Goal: Task Accomplishment & Management: Manage account settings

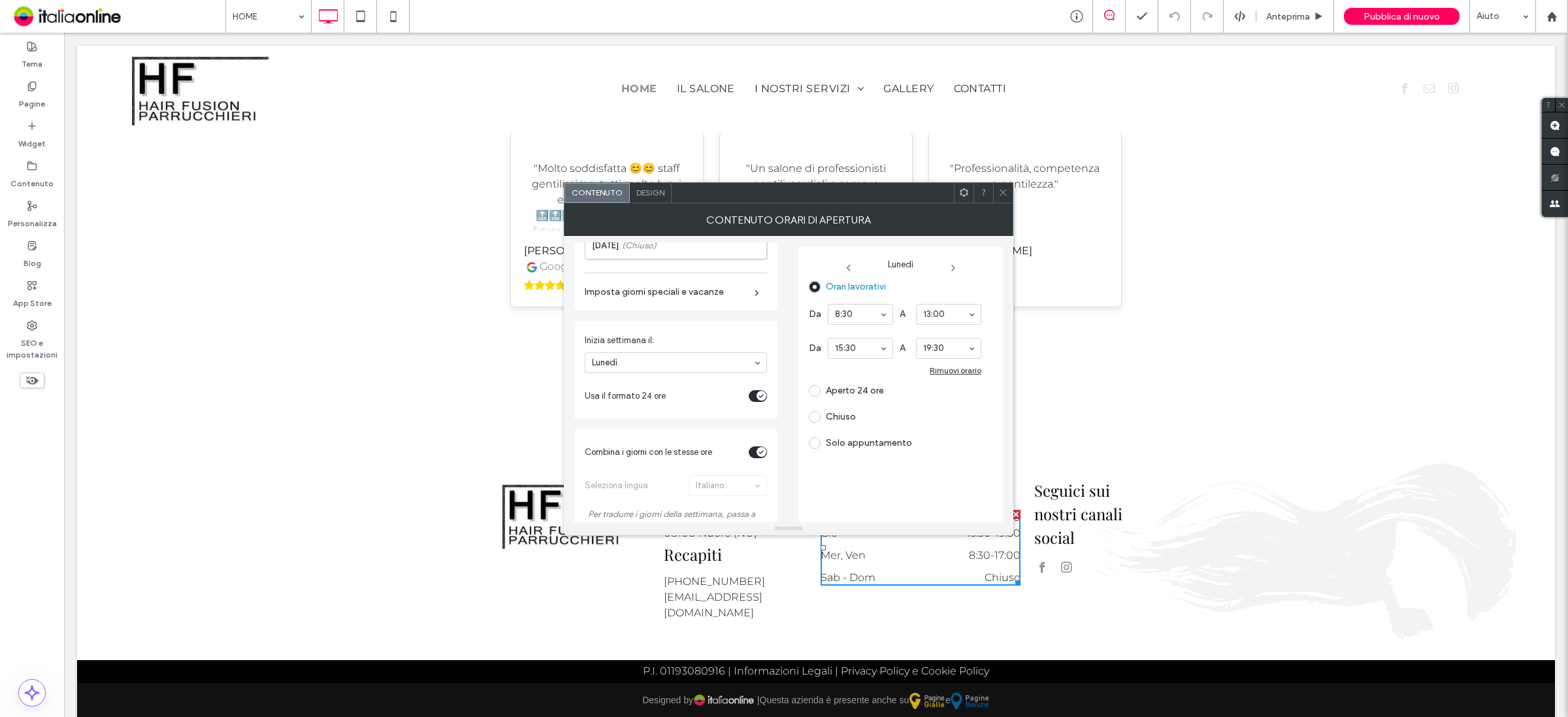
scroll to position [163, 0]
click at [717, 301] on label "[DATE] (Chiuso)" at bounding box center [679, 293] width 174 height 26
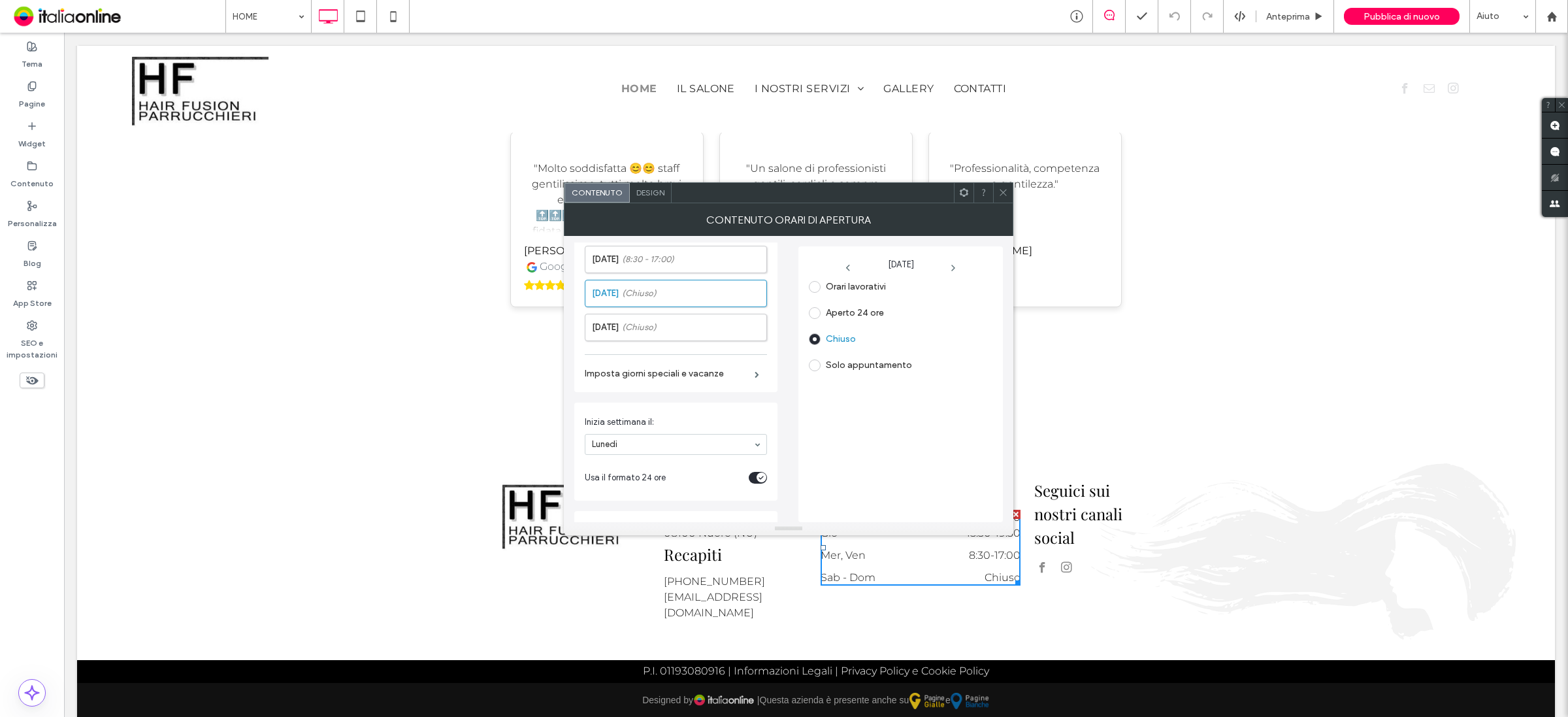
click at [810, 286] on span at bounding box center [815, 287] width 12 height 12
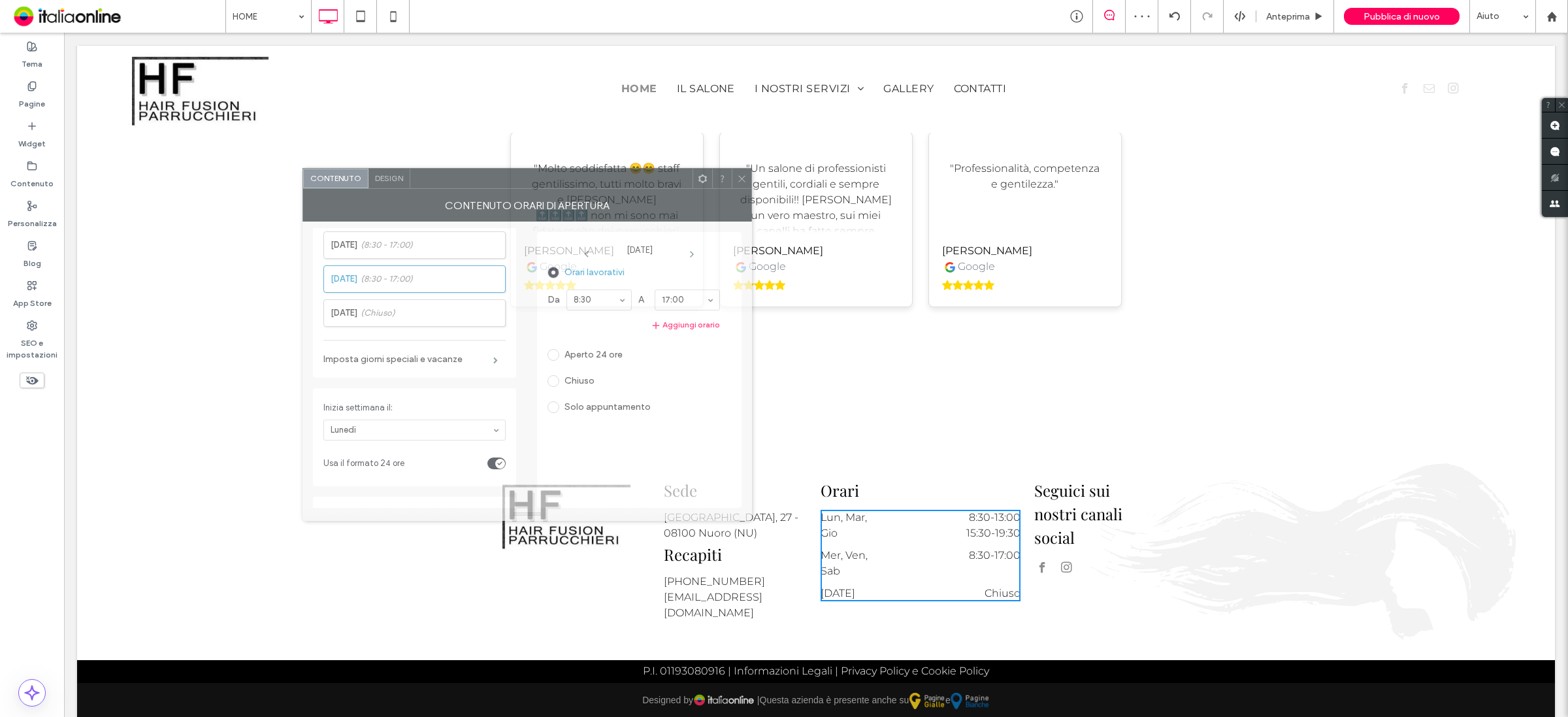
drag, startPoint x: 884, startPoint y: 194, endPoint x: 623, endPoint y: 179, distance: 261.4
click at [623, 179] on div at bounding box center [552, 179] width 282 height 20
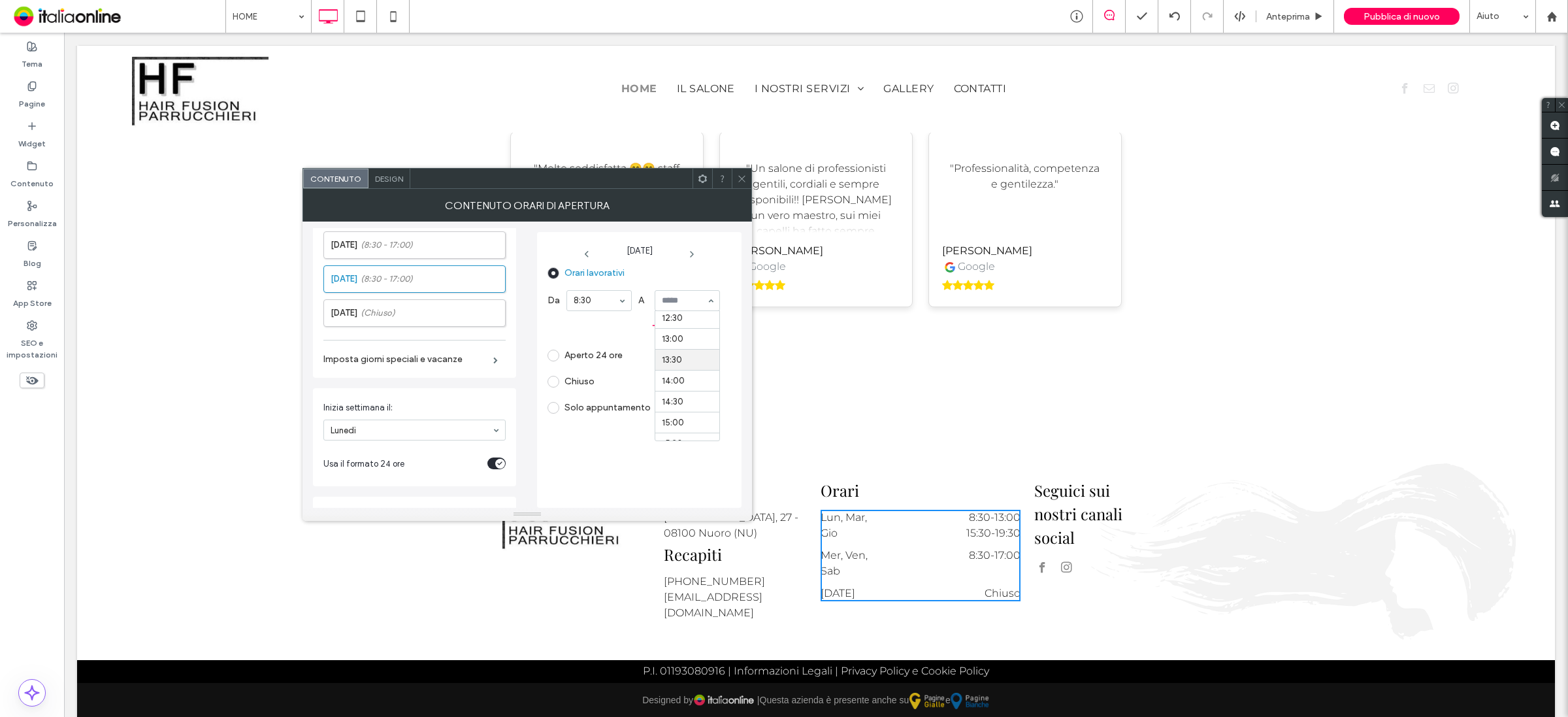
scroll to position [498, 0]
click at [693, 326] on button "Aggiungi orario" at bounding box center [633, 326] width 172 height 16
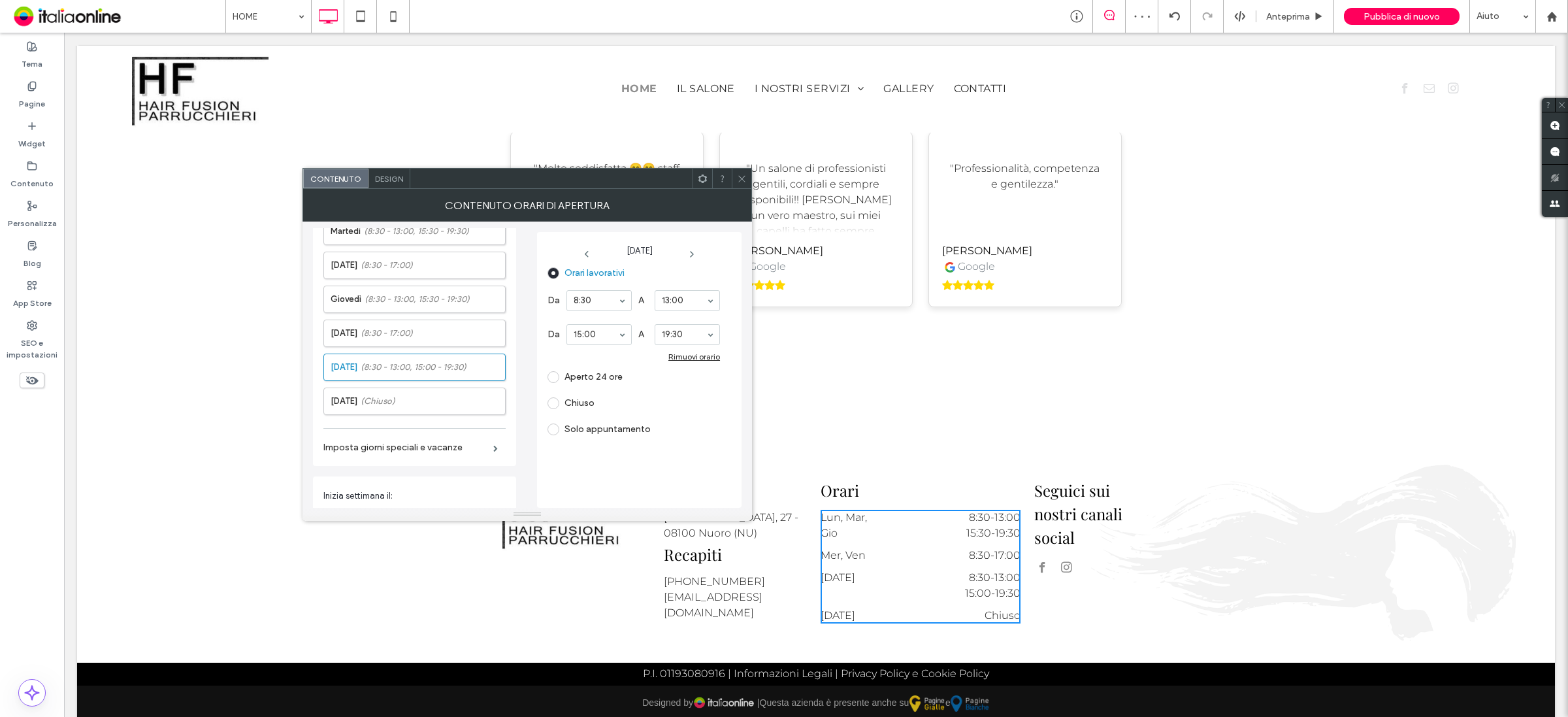
scroll to position [0, 0]
click at [422, 265] on label "Lunedì (8:30 - 13:00, 15:30 - 19:30)" at bounding box center [418, 272] width 174 height 26
click at [560, 407] on label "Chiuso" at bounding box center [571, 403] width 47 height 12
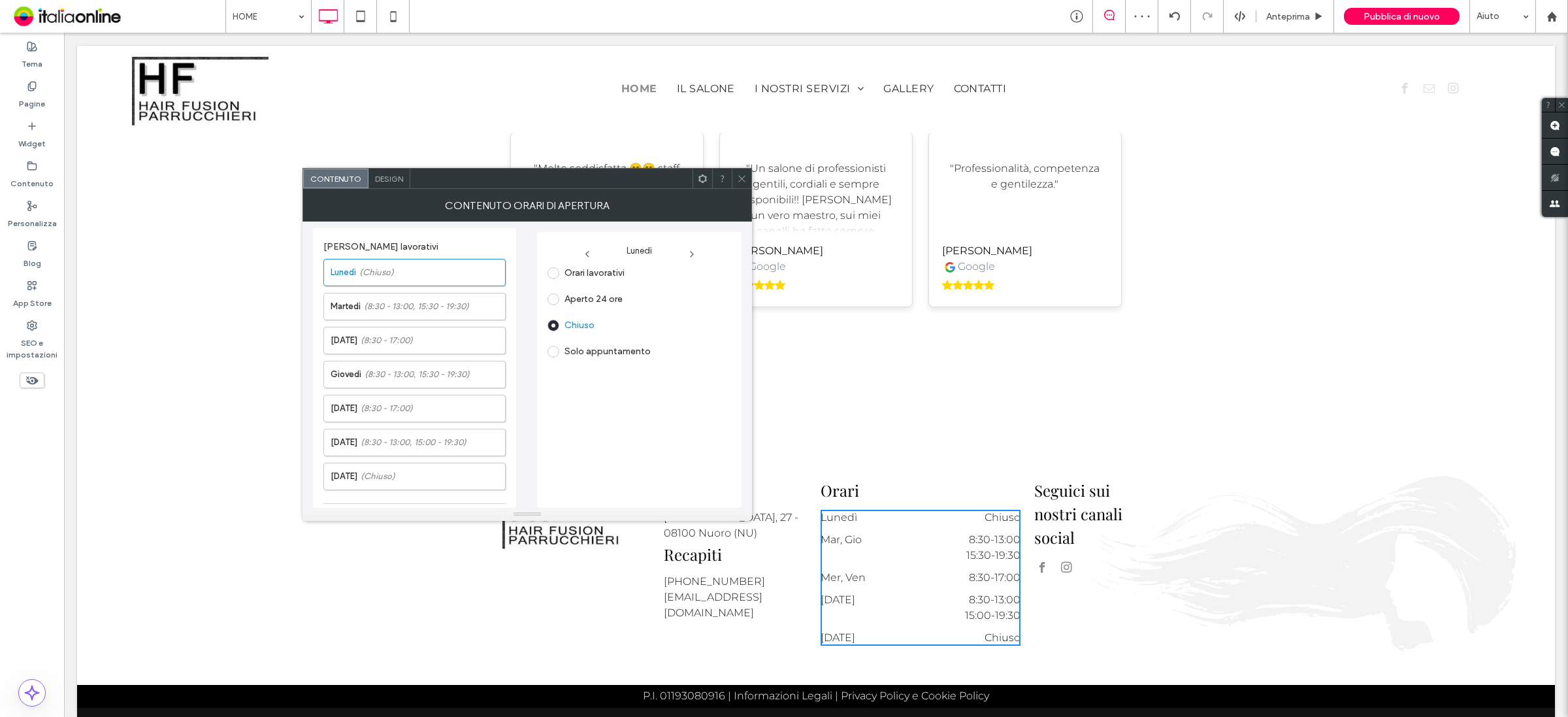
drag, startPoint x: 743, startPoint y: 182, endPoint x: 743, endPoint y: 191, distance: 9.0
click at [743, 181] on icon at bounding box center [742, 179] width 10 height 10
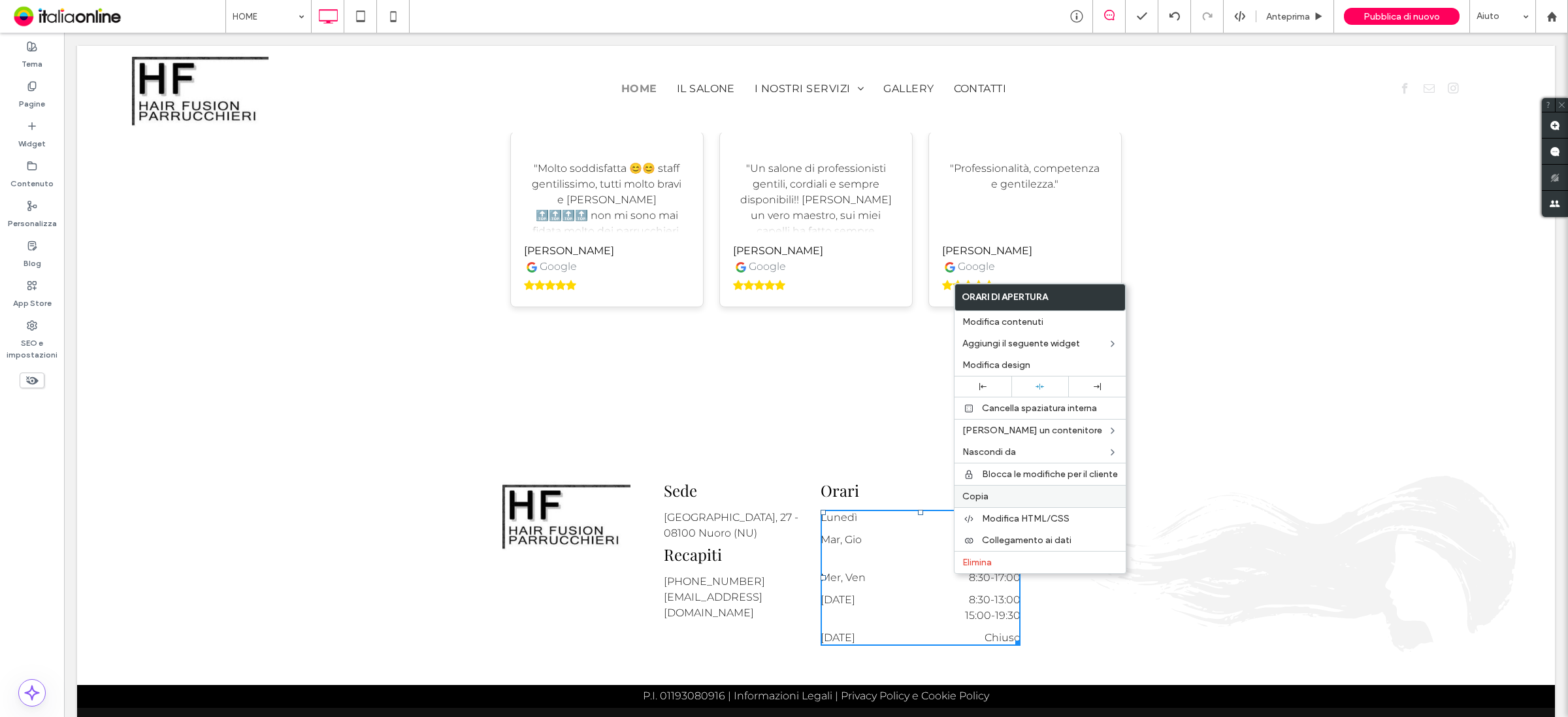
click at [1006, 502] on label "Copia" at bounding box center [1040, 496] width 155 height 11
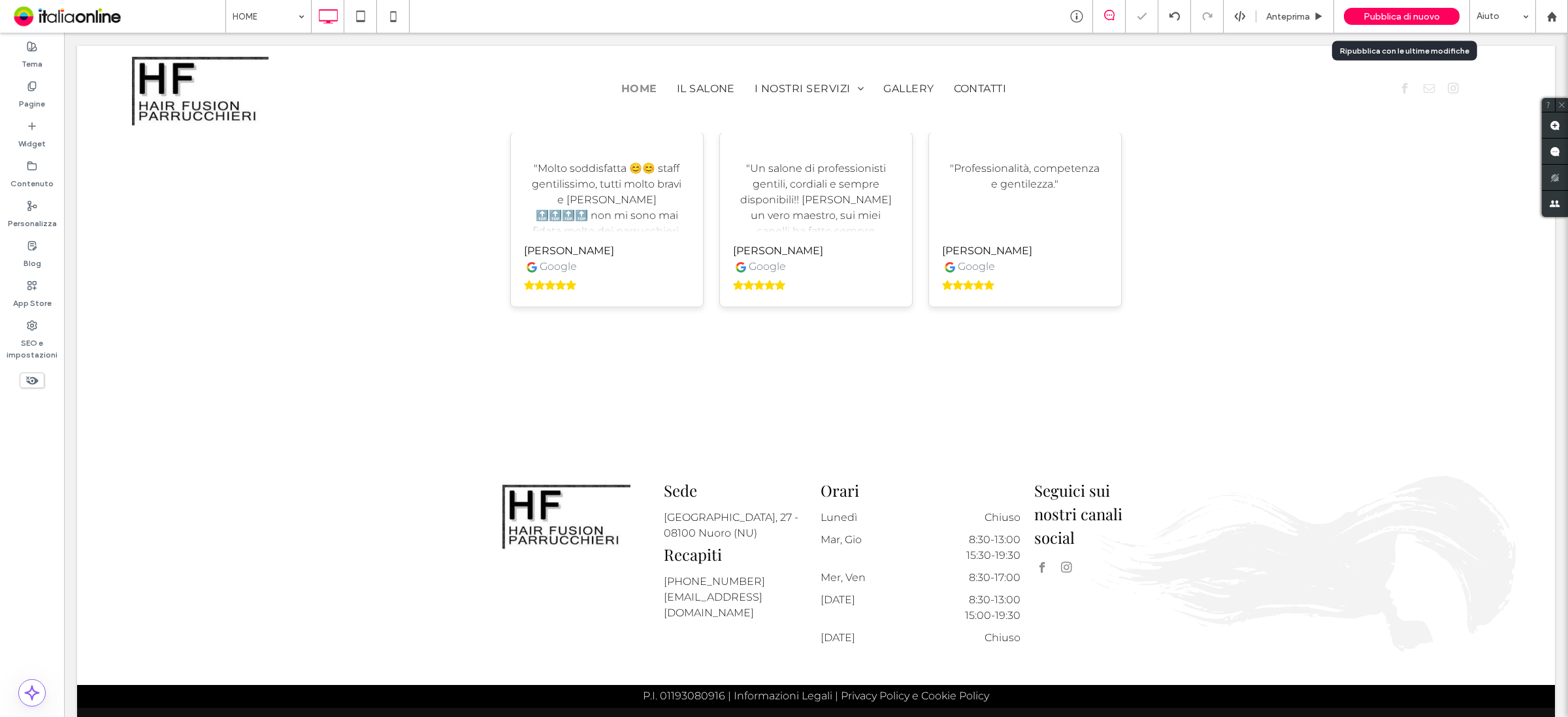
click at [1391, 14] on span "Pubblica di nuovo" at bounding box center [1402, 17] width 77 height 11
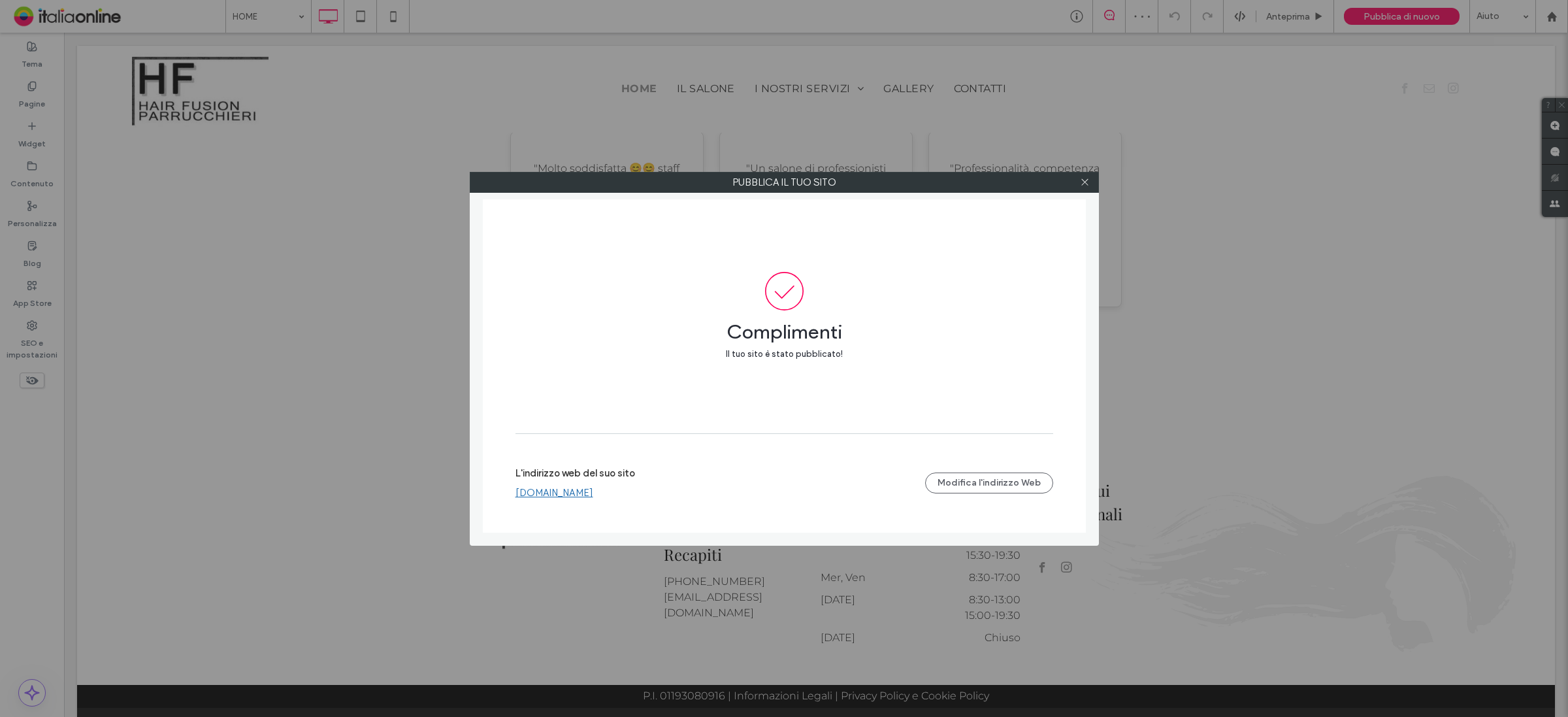
click at [250, 18] on div "Pubblica il tuo sito Complimenti Il tuo sito è stato pubblicato! L'indirizzo we…" at bounding box center [784, 358] width 1568 height 717
drag, startPoint x: 1086, startPoint y: 184, endPoint x: 1070, endPoint y: 162, distance: 27.2
click at [1086, 184] on use at bounding box center [1084, 182] width 6 height 6
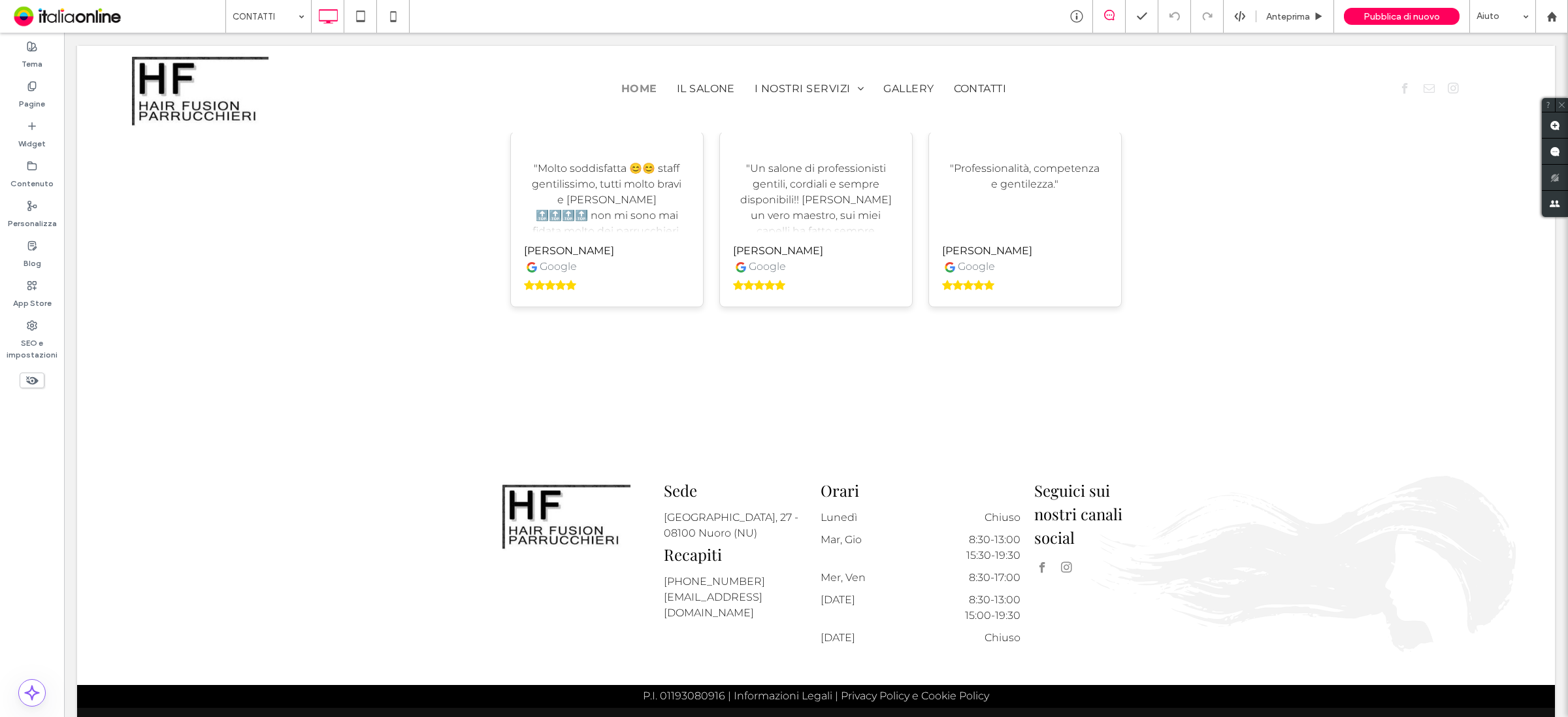
click at [266, 20] on div at bounding box center [784, 358] width 1568 height 717
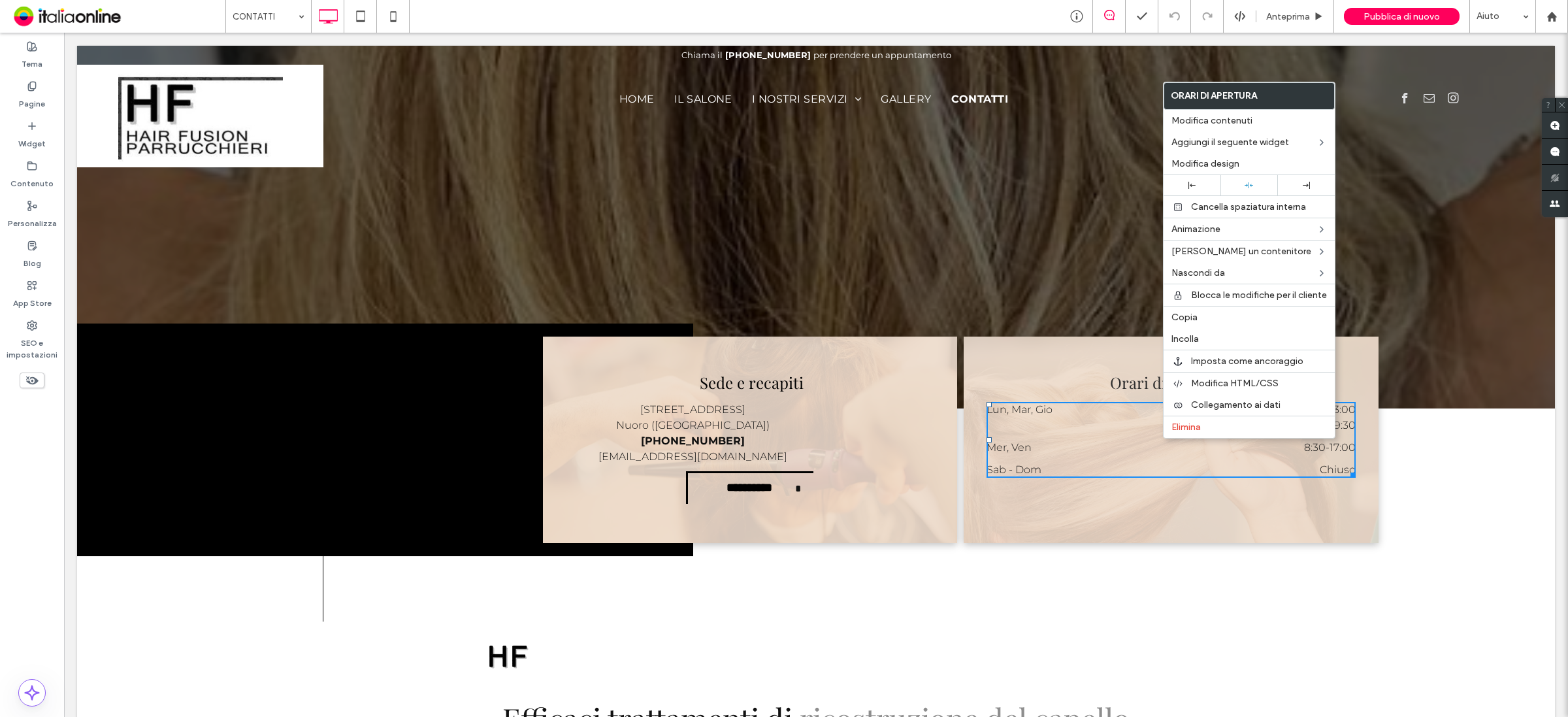
drag, startPoint x: 1206, startPoint y: 338, endPoint x: 1106, endPoint y: 465, distance: 161.6
click at [1206, 338] on label "Incolla" at bounding box center [1249, 339] width 155 height 11
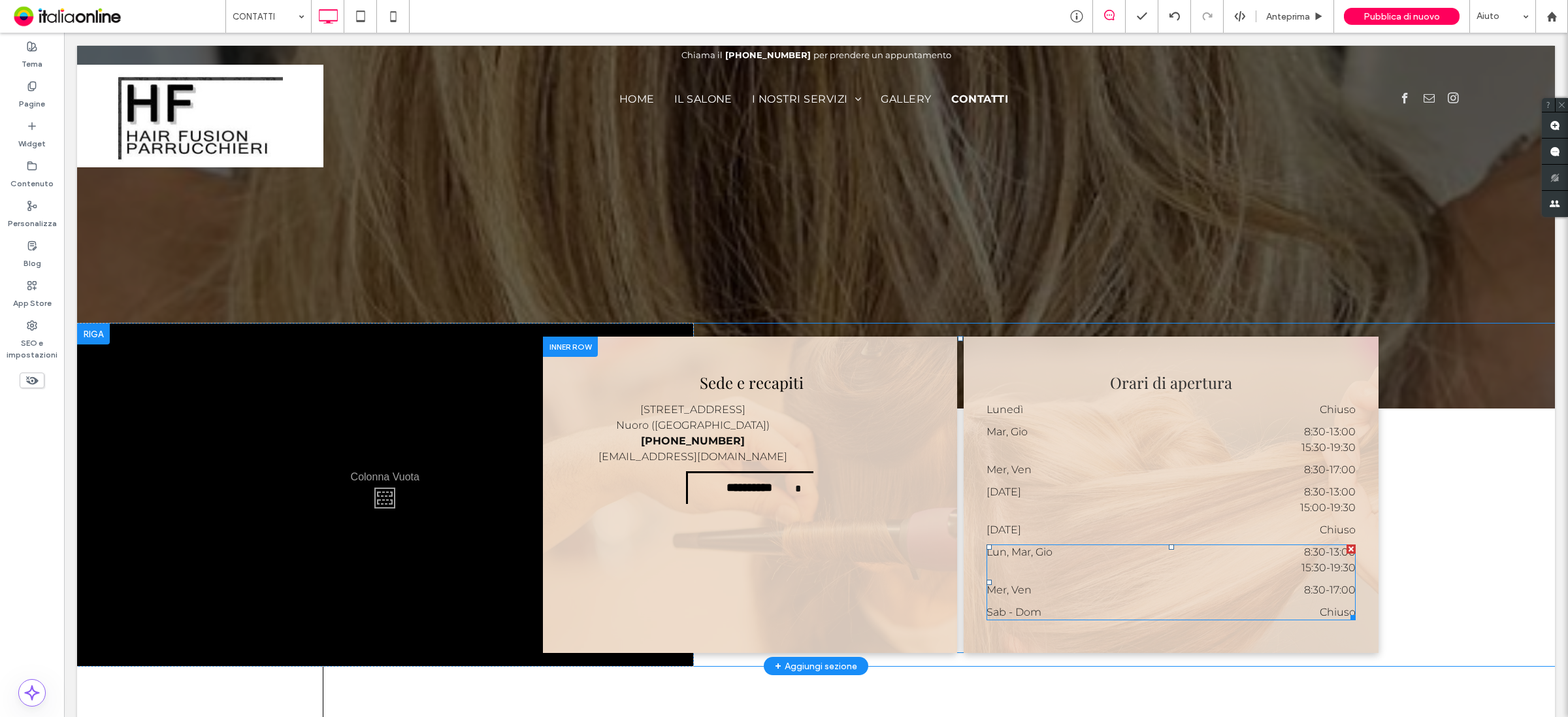
click at [1347, 550] on div at bounding box center [1351, 548] width 9 height 9
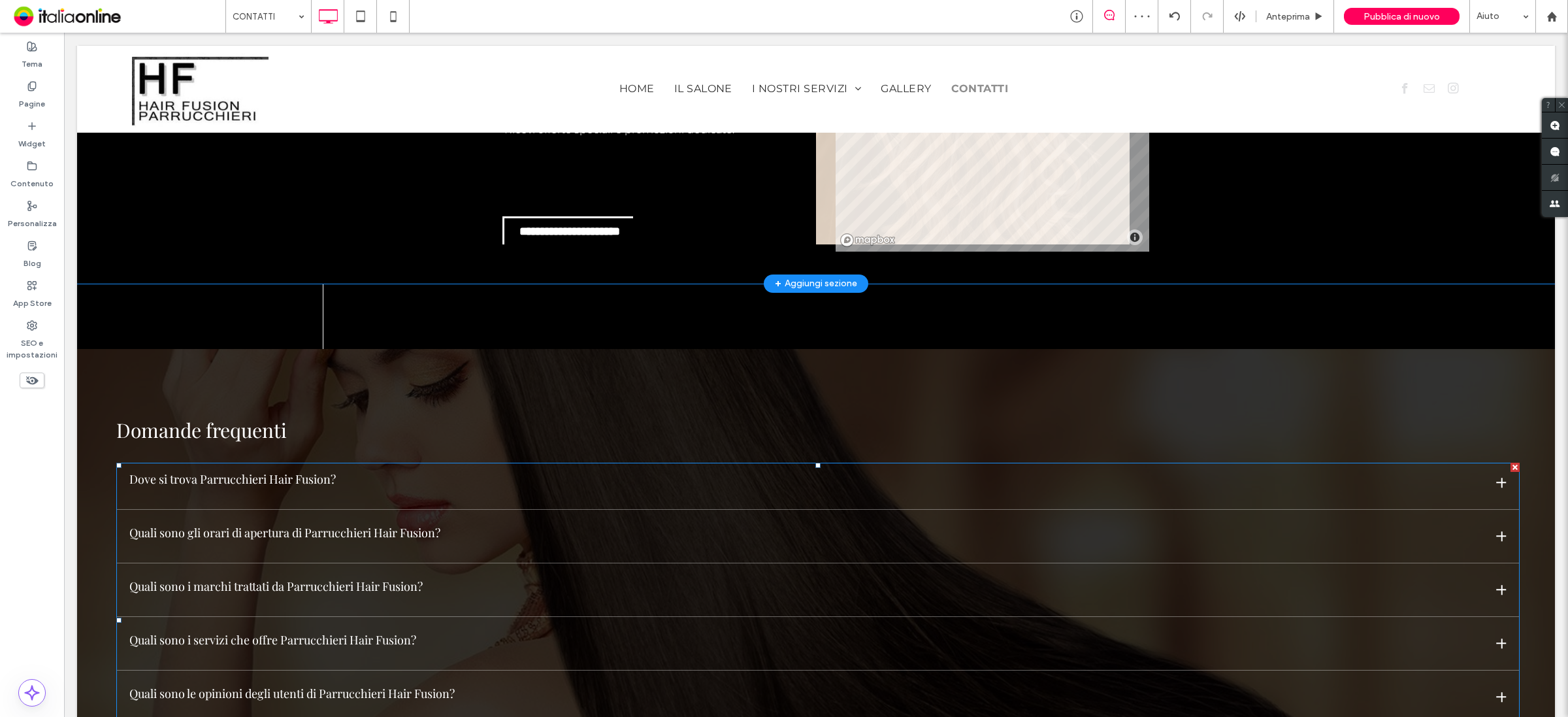
scroll to position [1470, 0]
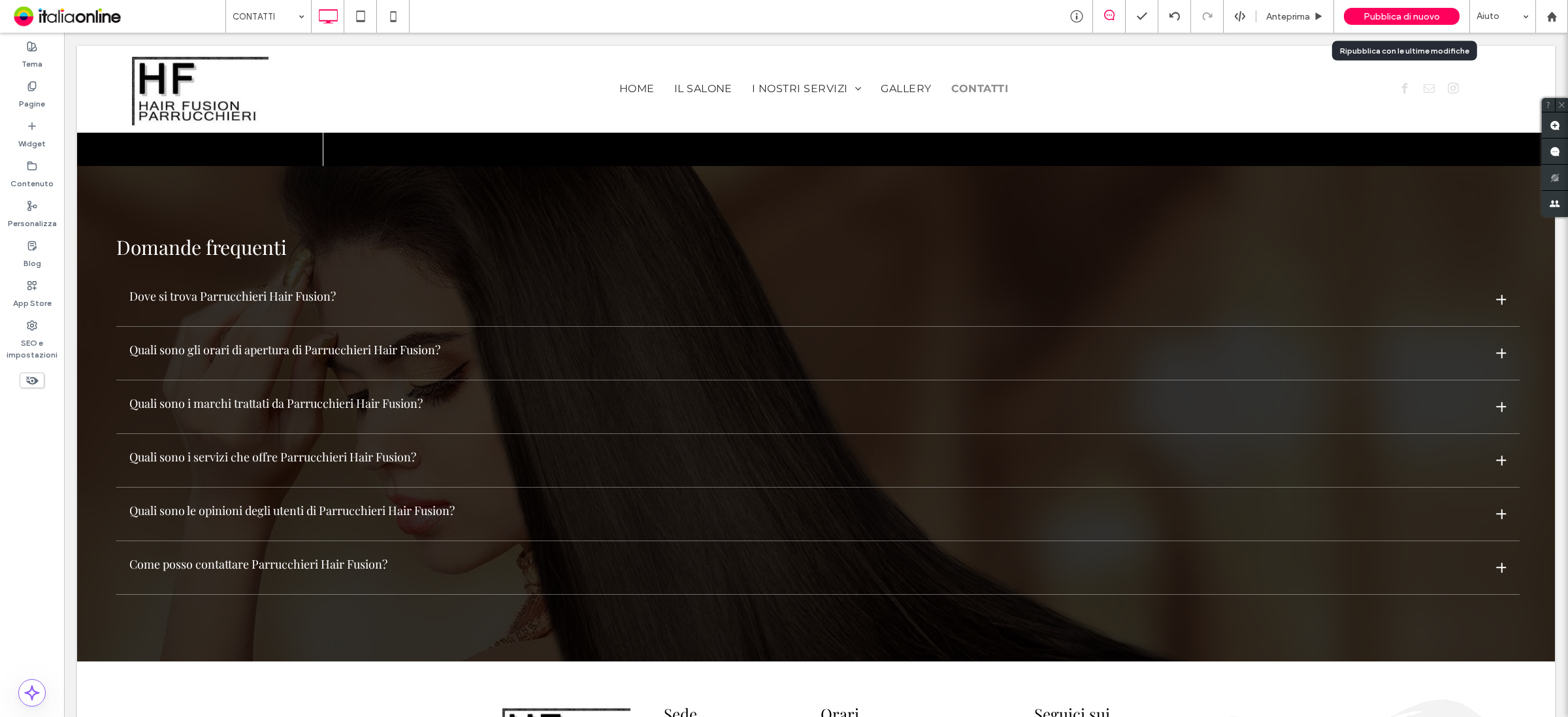
click at [1386, 15] on span "Pubblica di nuovo" at bounding box center [1402, 17] width 77 height 11
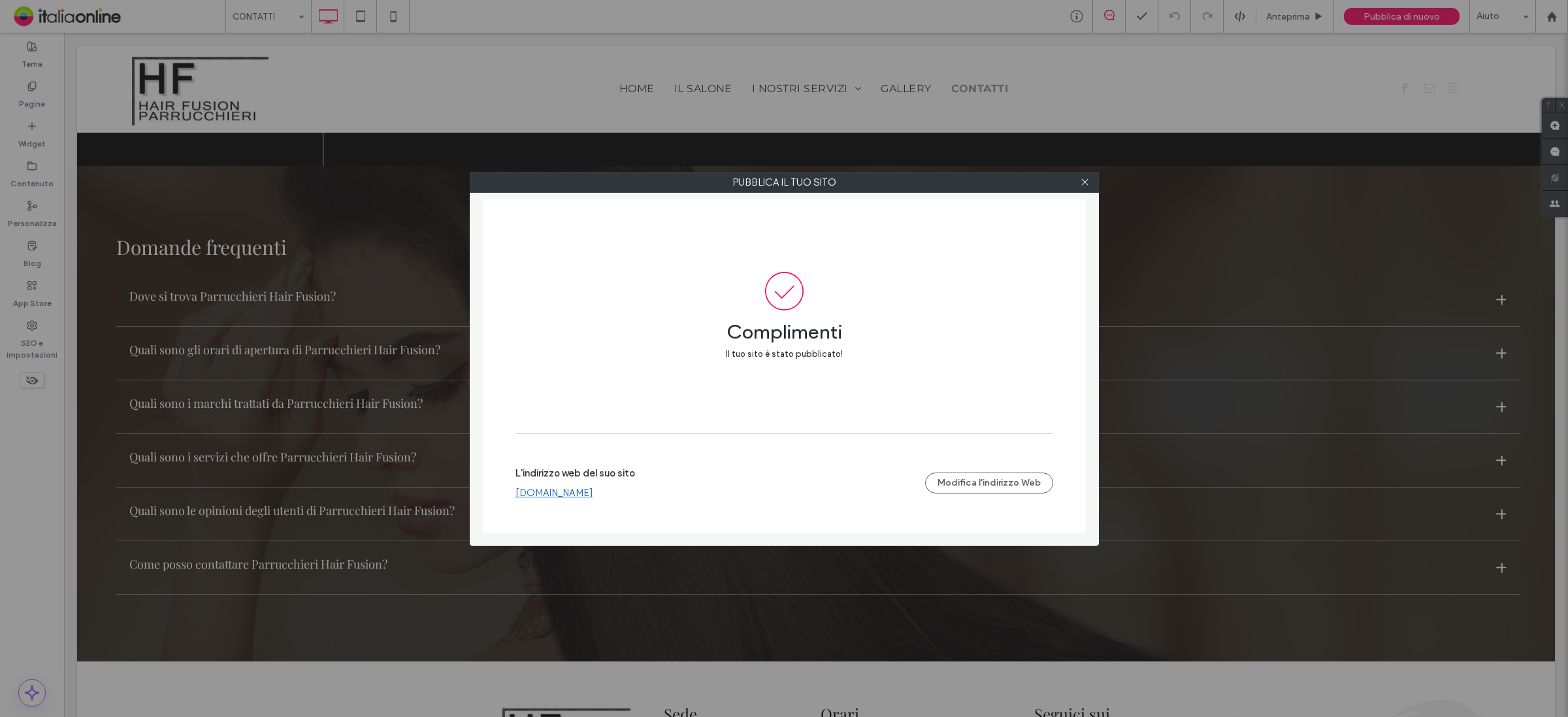
click at [1090, 184] on div at bounding box center [1086, 182] width 20 height 20
click at [1084, 181] on icon at bounding box center [1085, 182] width 10 height 10
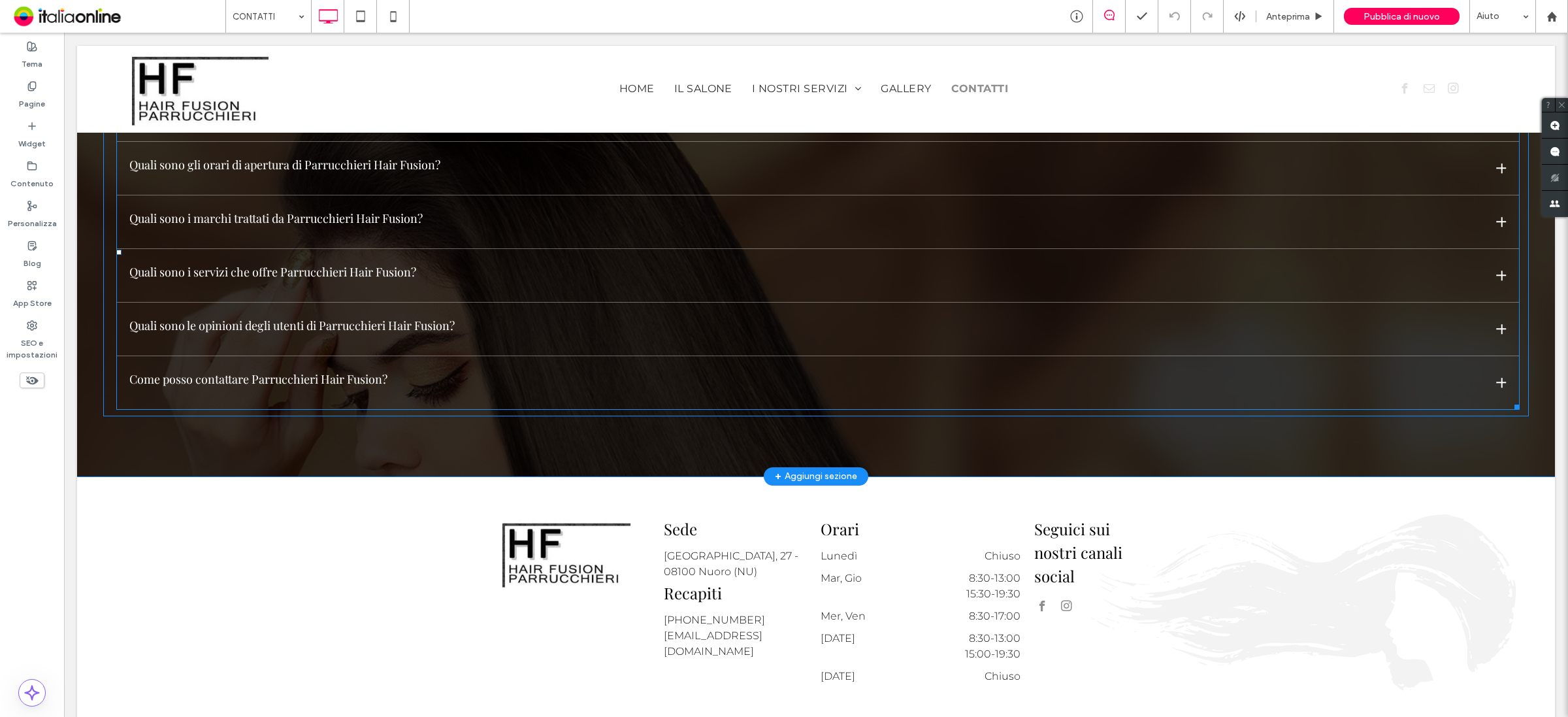
scroll to position [1735, 0]
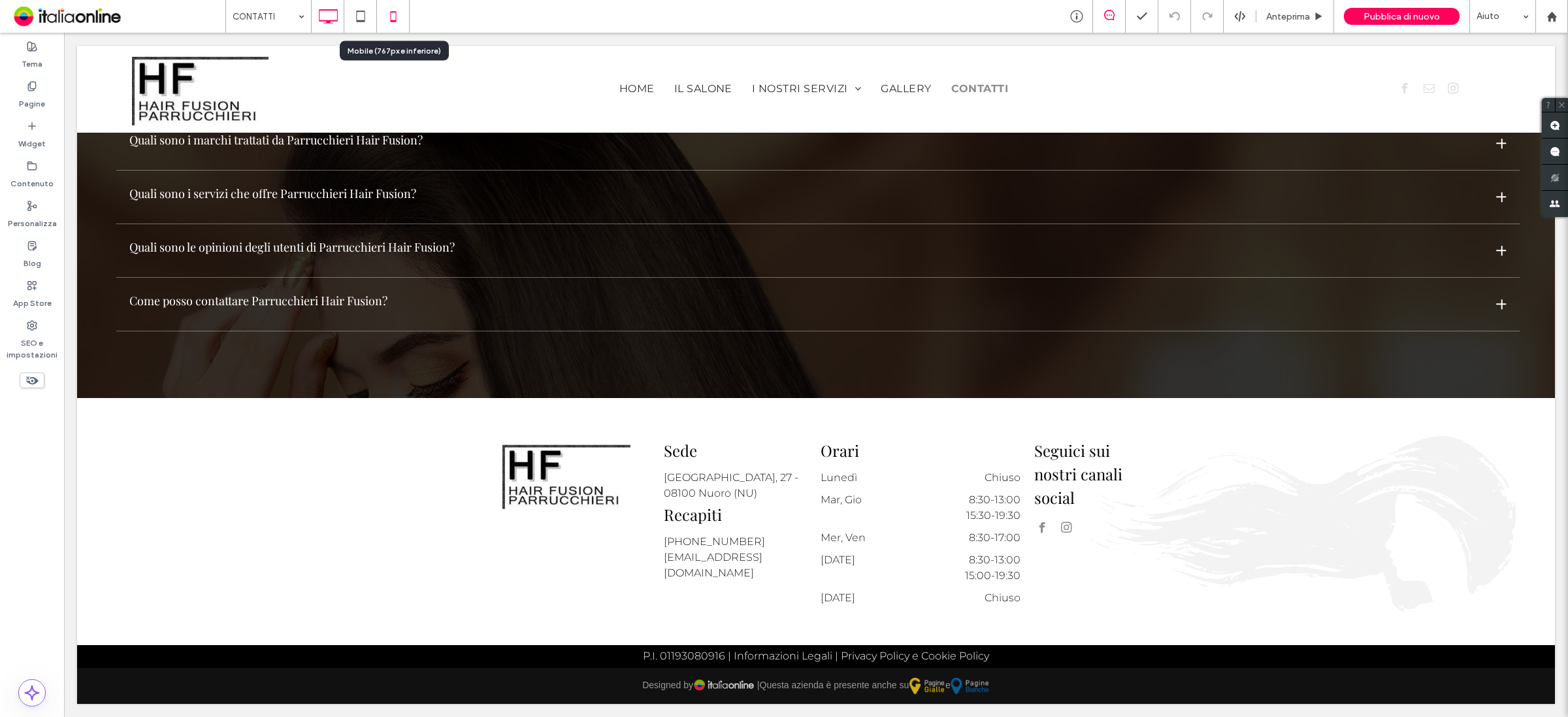
click at [387, 18] on icon at bounding box center [393, 16] width 26 height 26
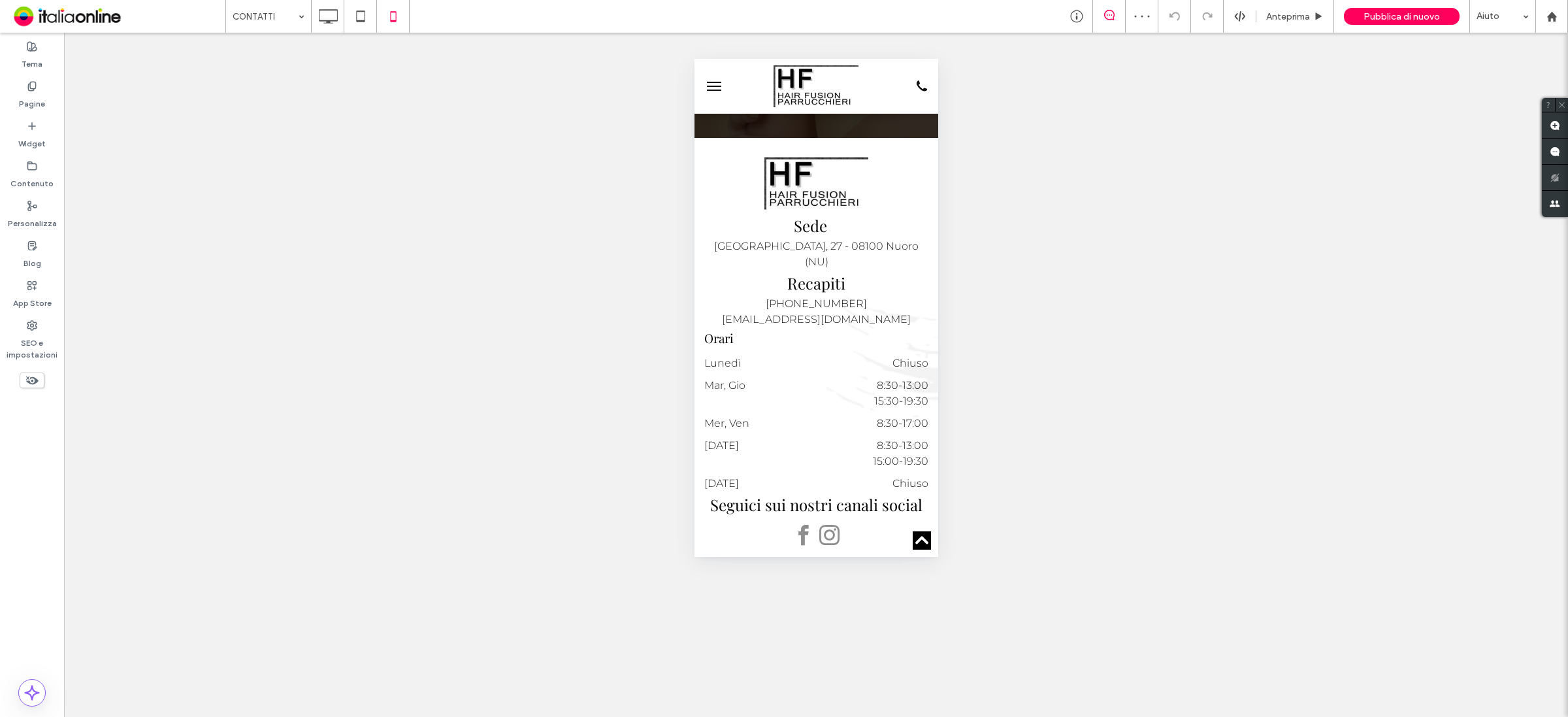
scroll to position [2335, 0]
